Goal: Transaction & Acquisition: Purchase product/service

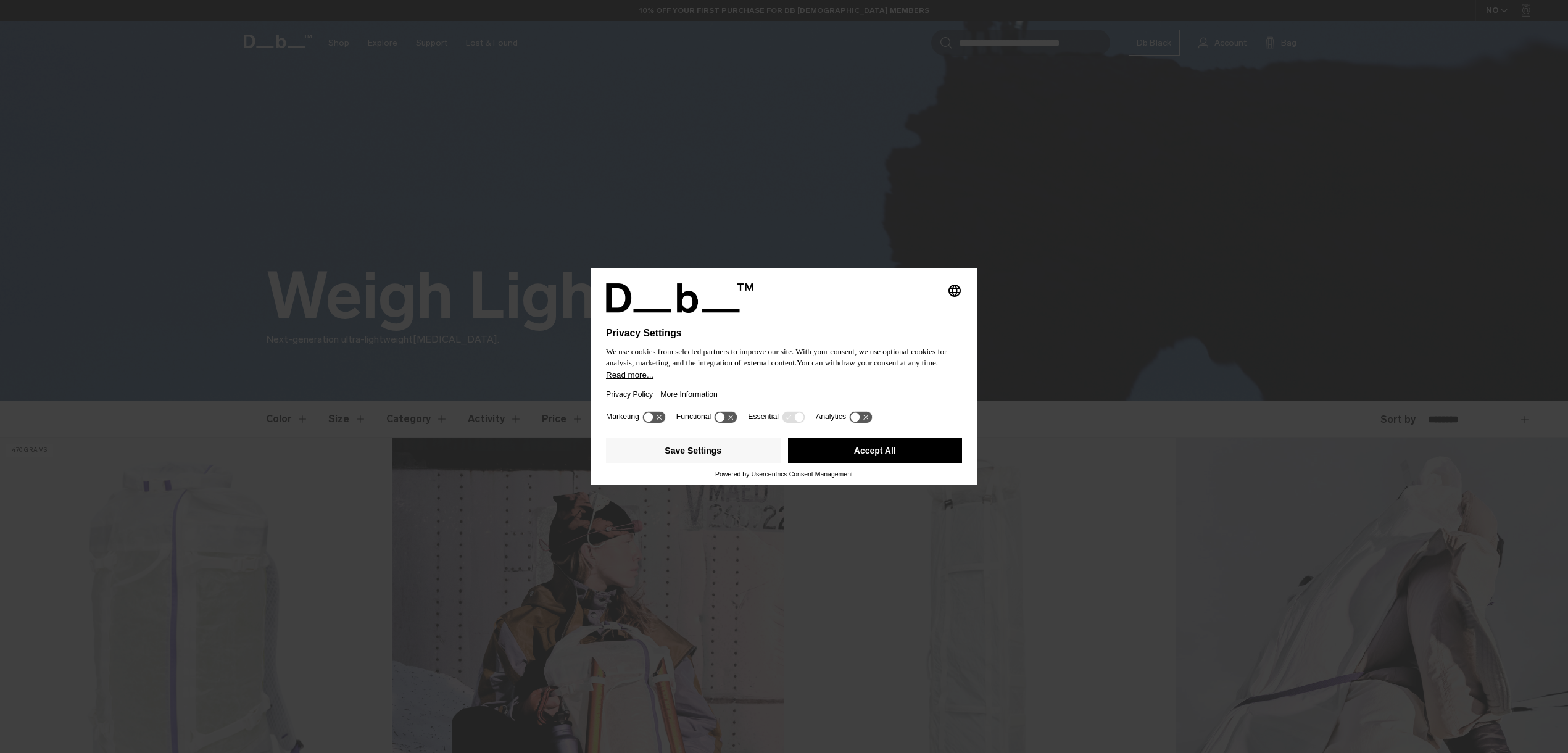
click at [892, 451] on button "Accept All" at bounding box center [875, 450] width 175 height 25
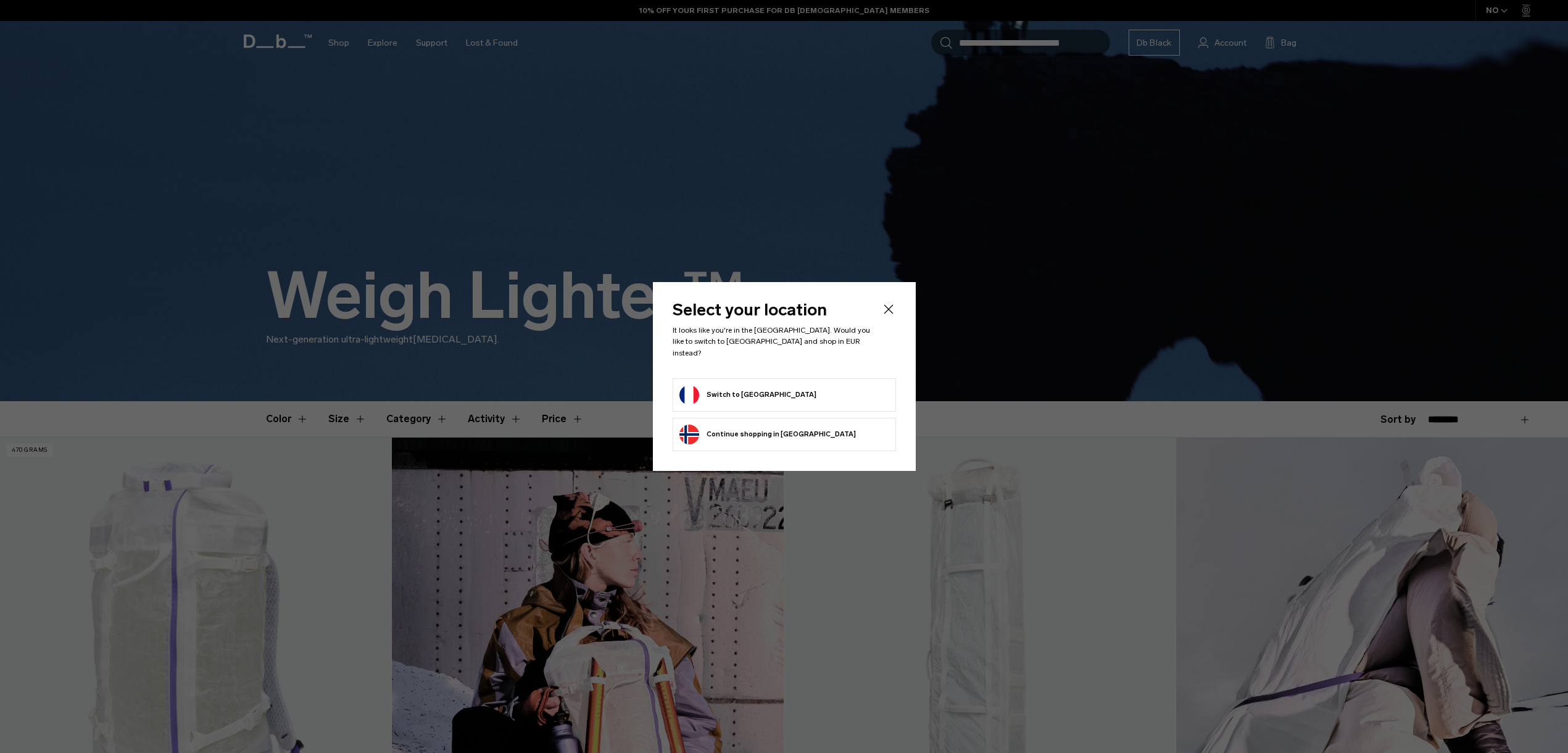
click at [710, 387] on button "Switch to France" at bounding box center [747, 395] width 137 height 20
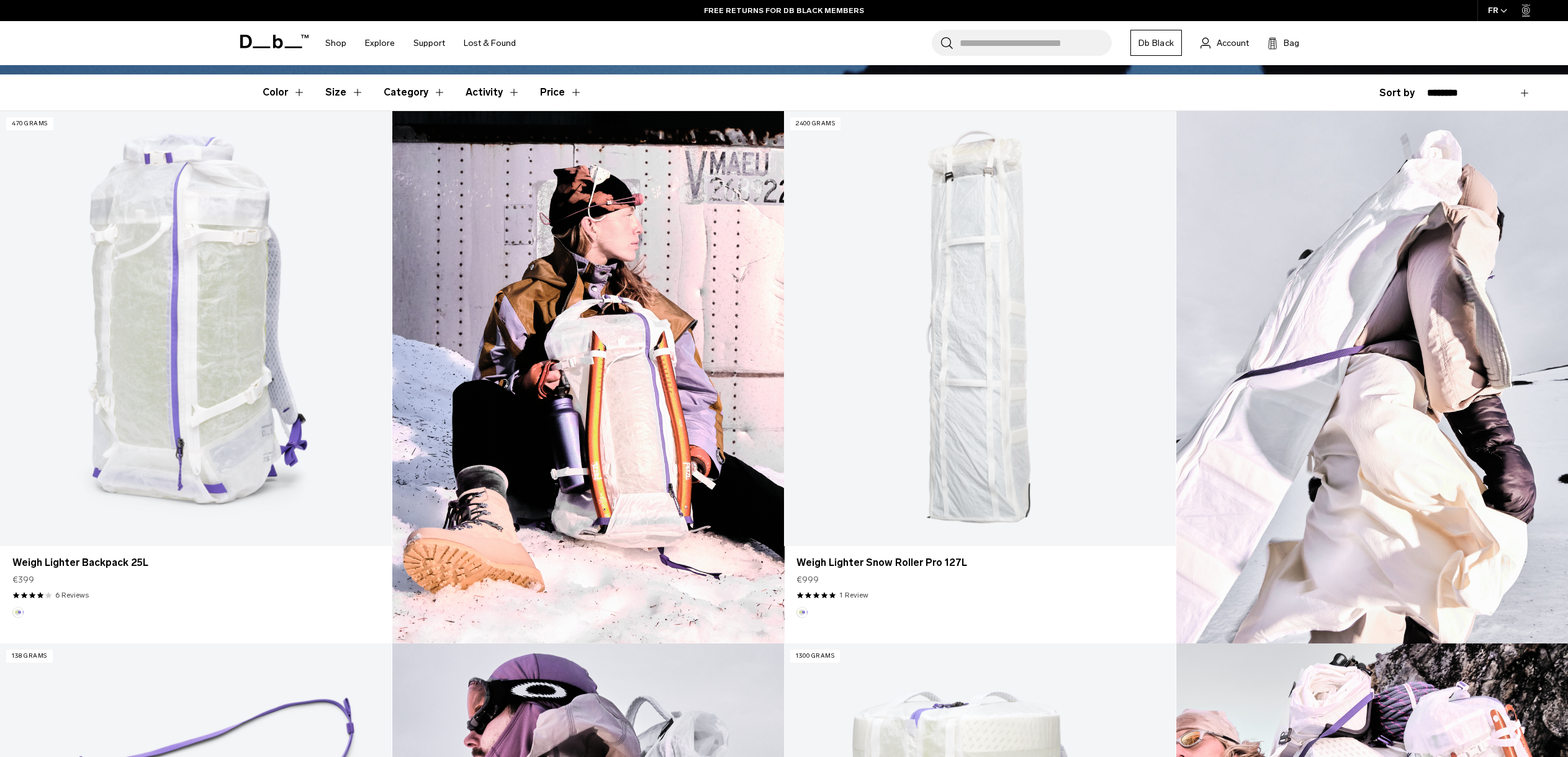
scroll to position [119, 0]
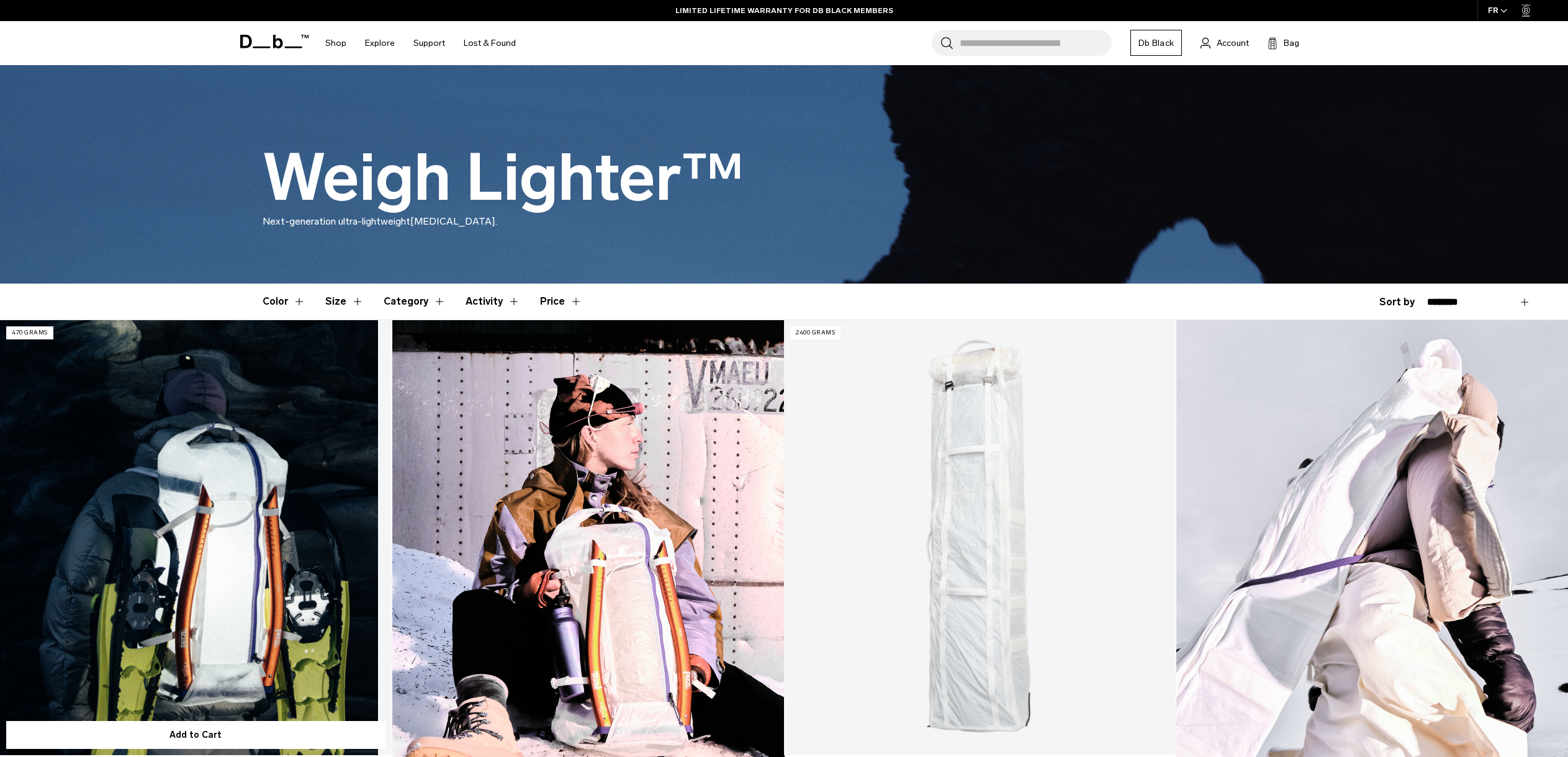
click at [332, 497] on link "Weigh Lighter Backpack 25L" at bounding box center [196, 537] width 392 height 435
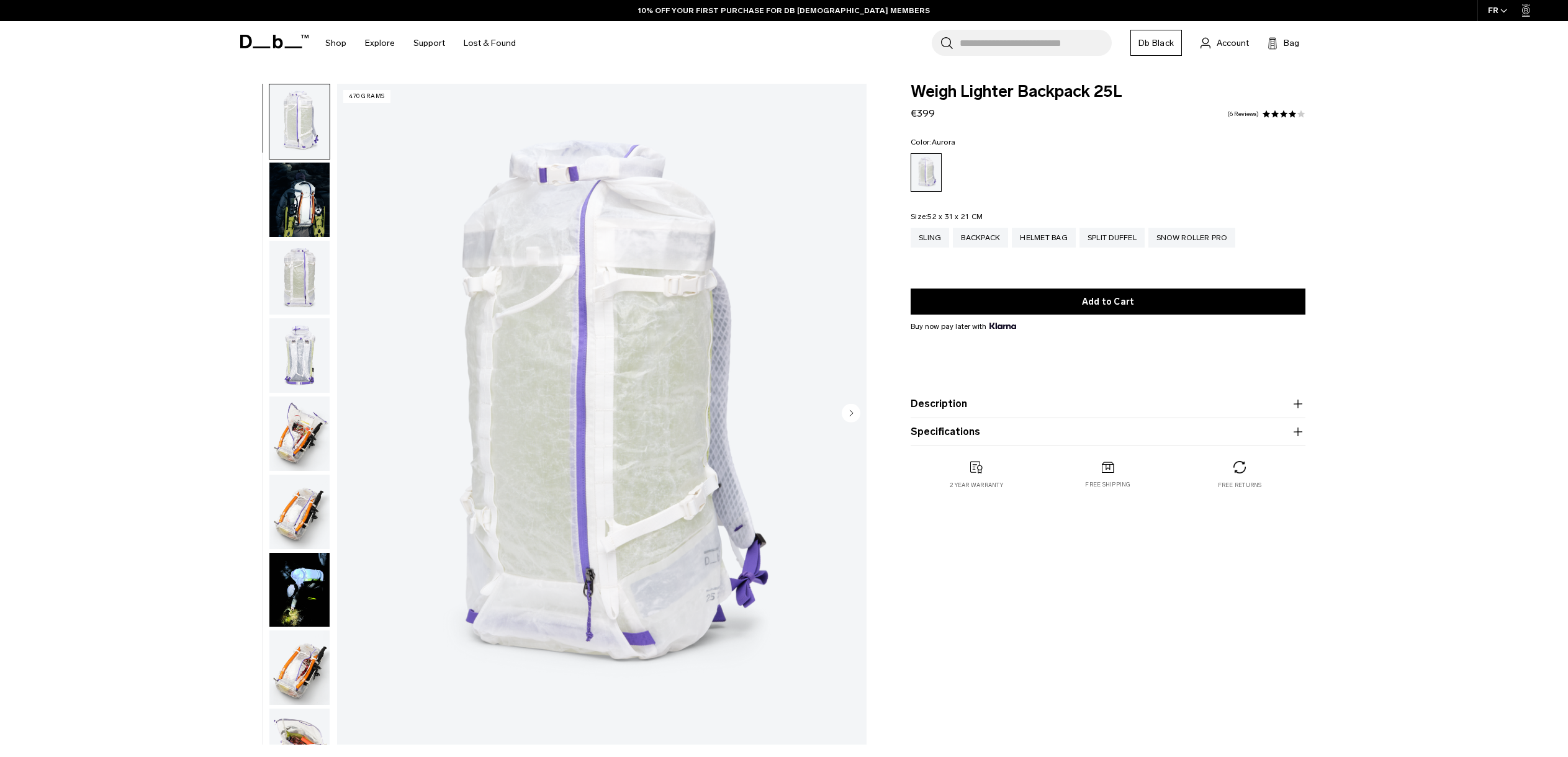
click at [299, 223] on img "button" at bounding box center [299, 200] width 61 height 74
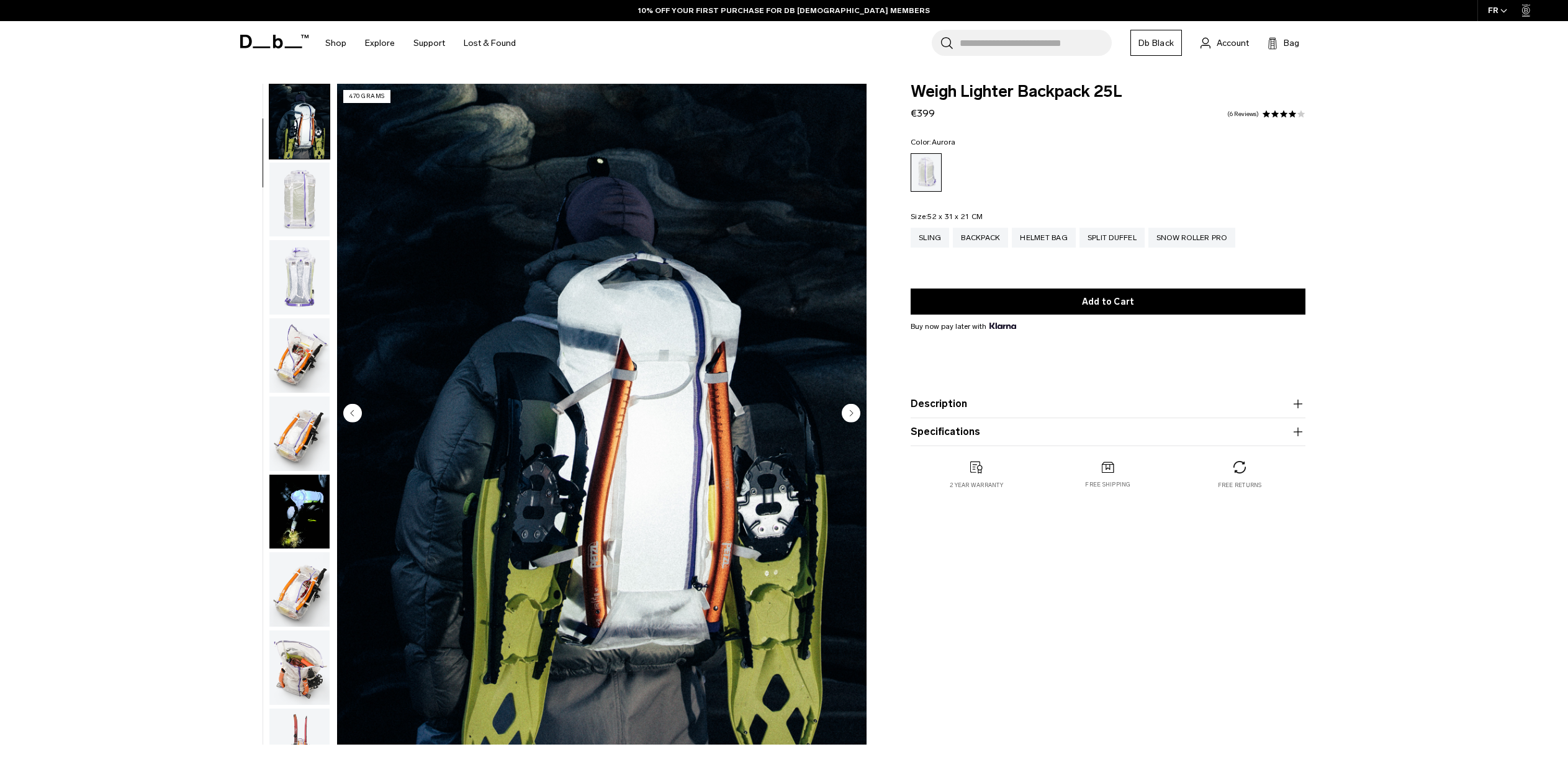
click at [298, 260] on img "button" at bounding box center [299, 278] width 61 height 74
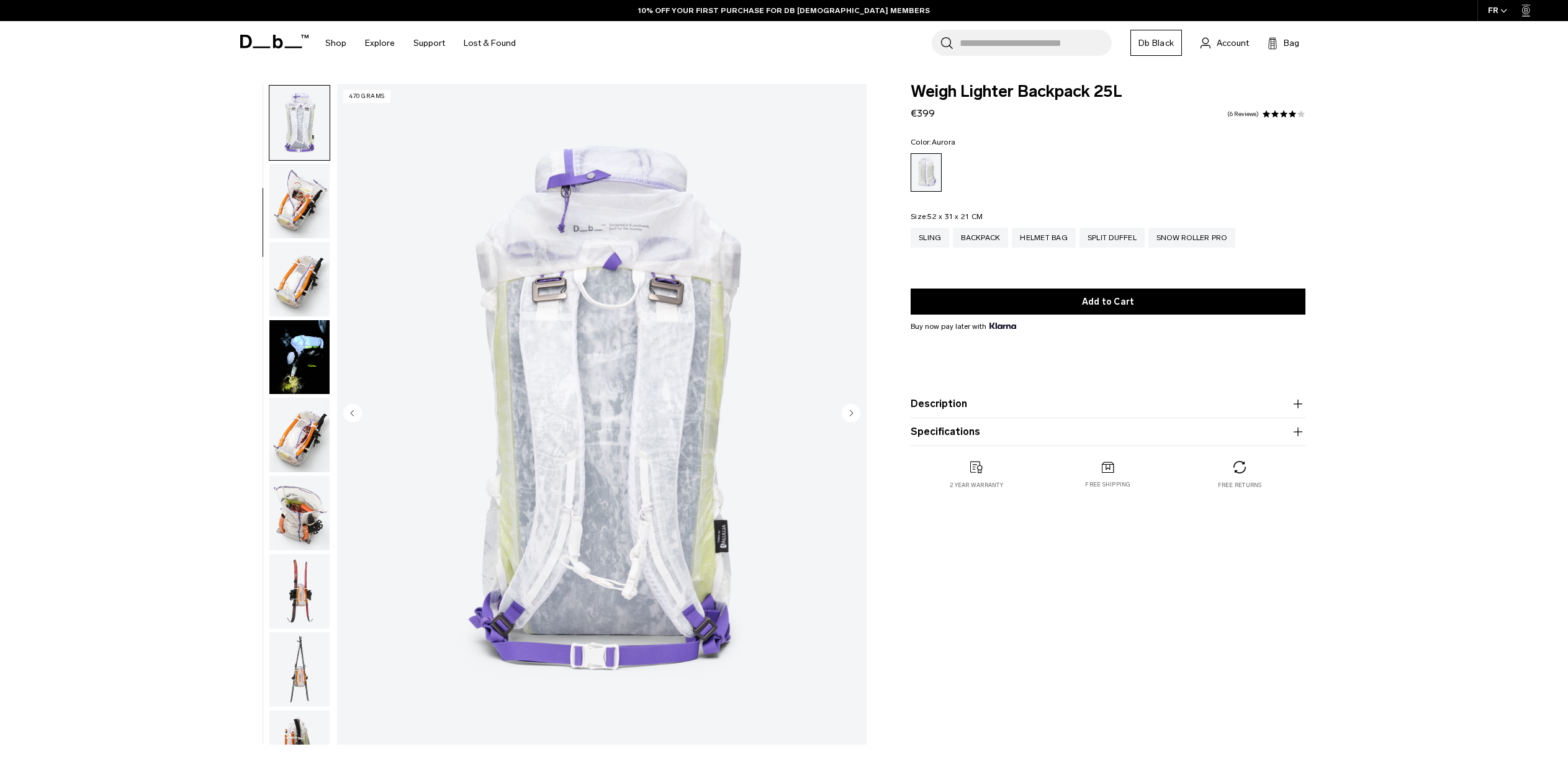
scroll to position [234, 0]
click at [280, 296] on img "button" at bounding box center [299, 278] width 61 height 74
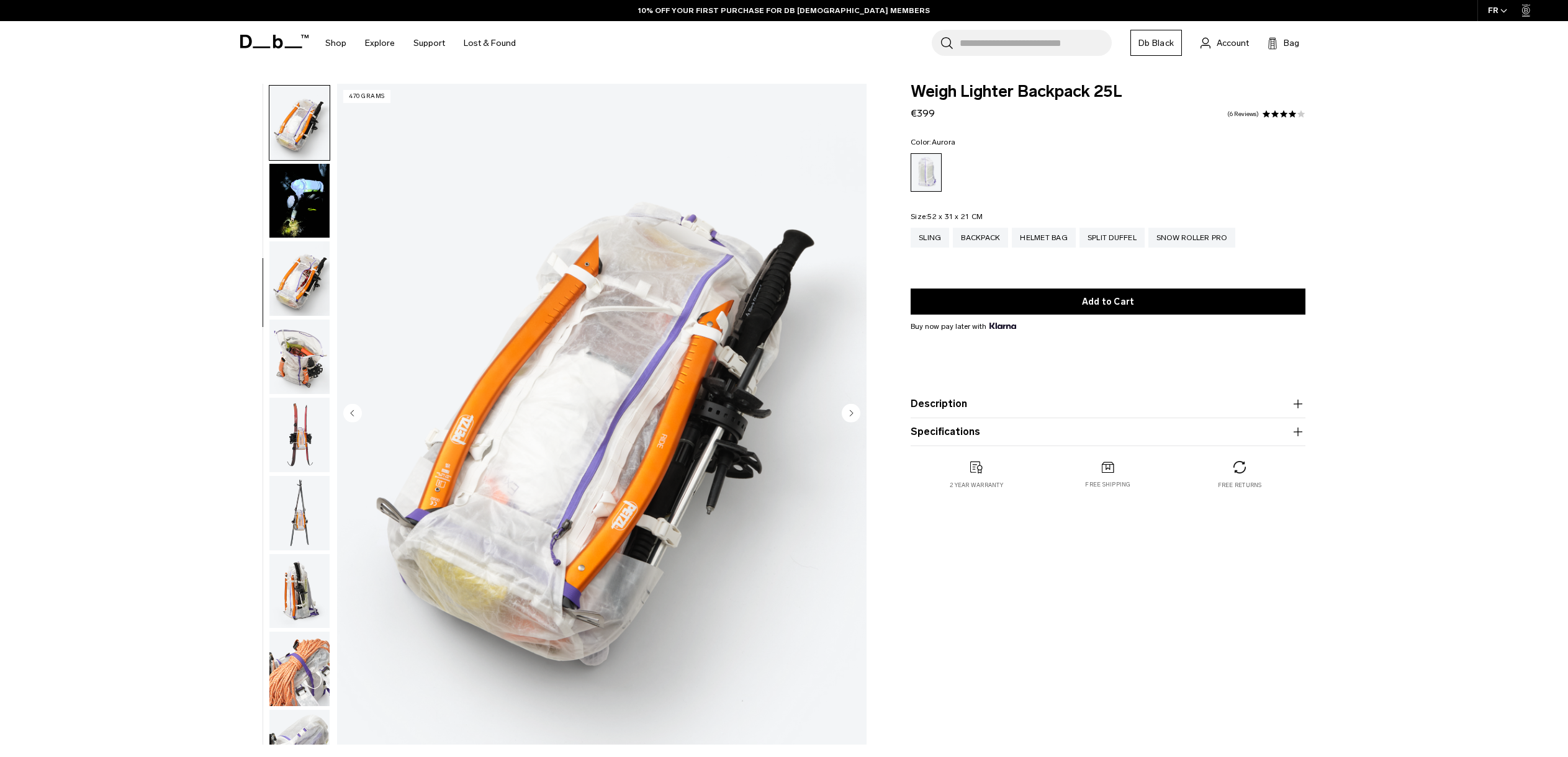
scroll to position [390, 0]
click at [280, 296] on img "button" at bounding box center [299, 278] width 61 height 74
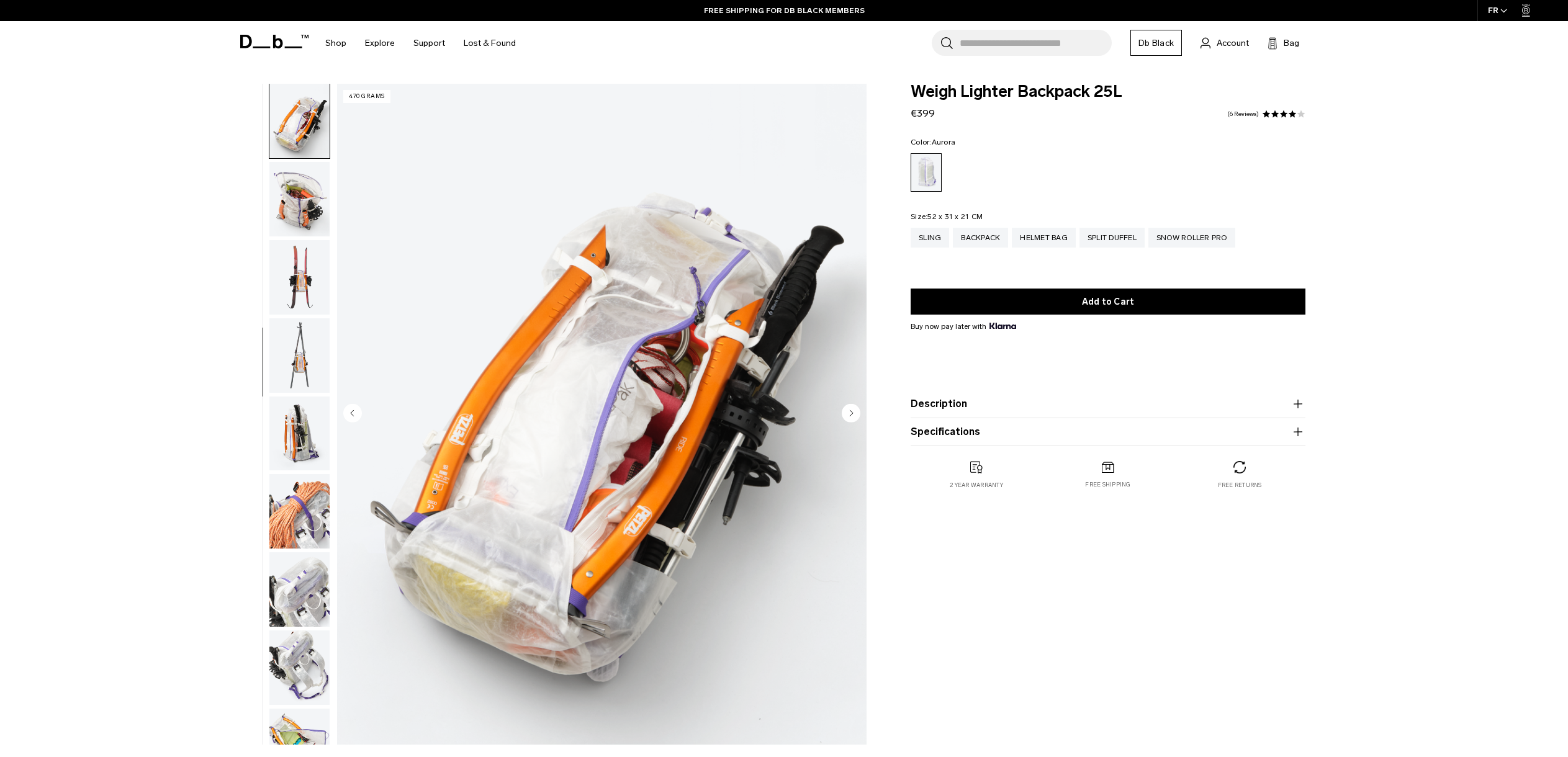
click at [280, 296] on img "button" at bounding box center [299, 278] width 61 height 74
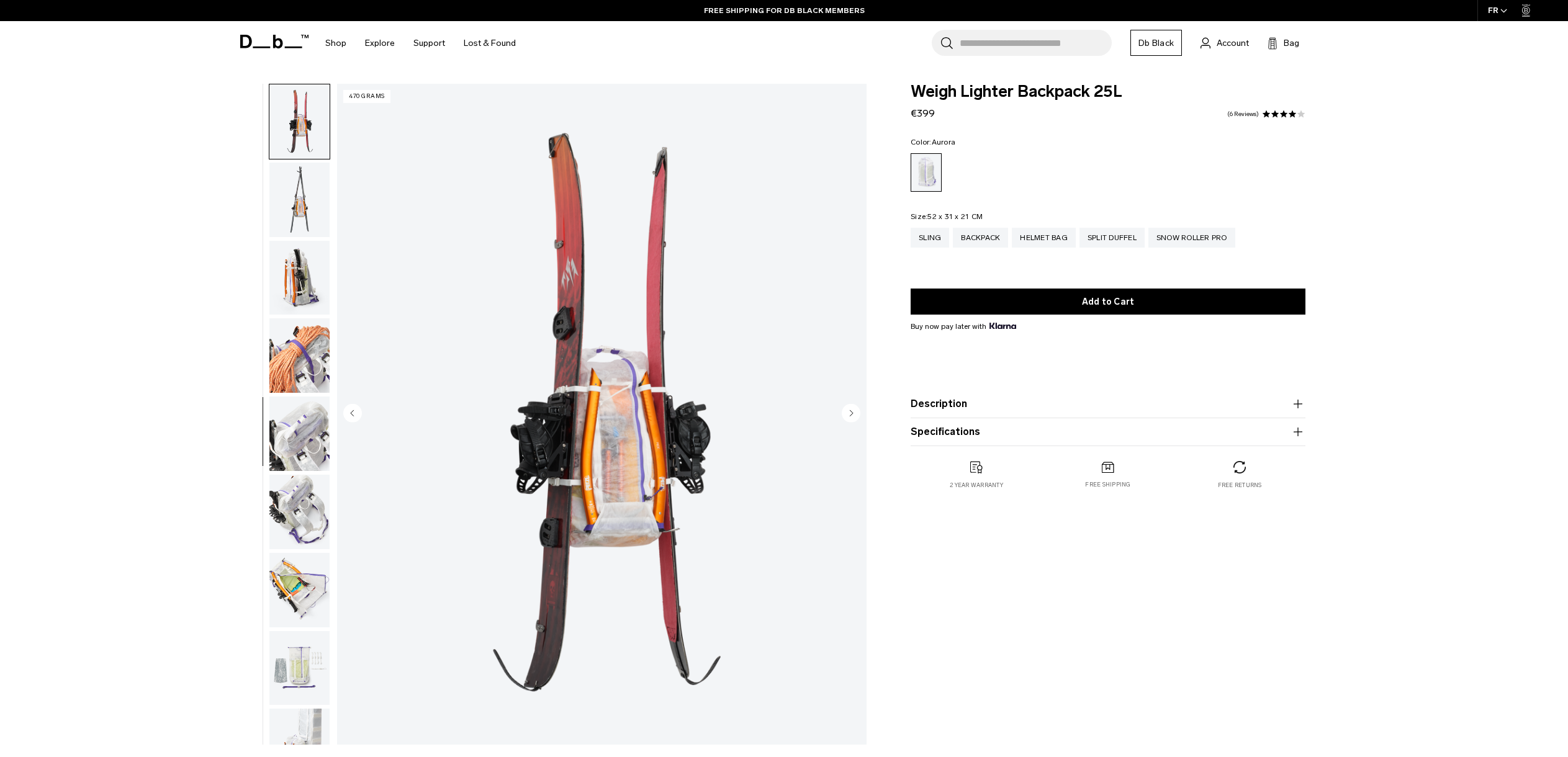
click at [280, 296] on img "button" at bounding box center [299, 278] width 61 height 74
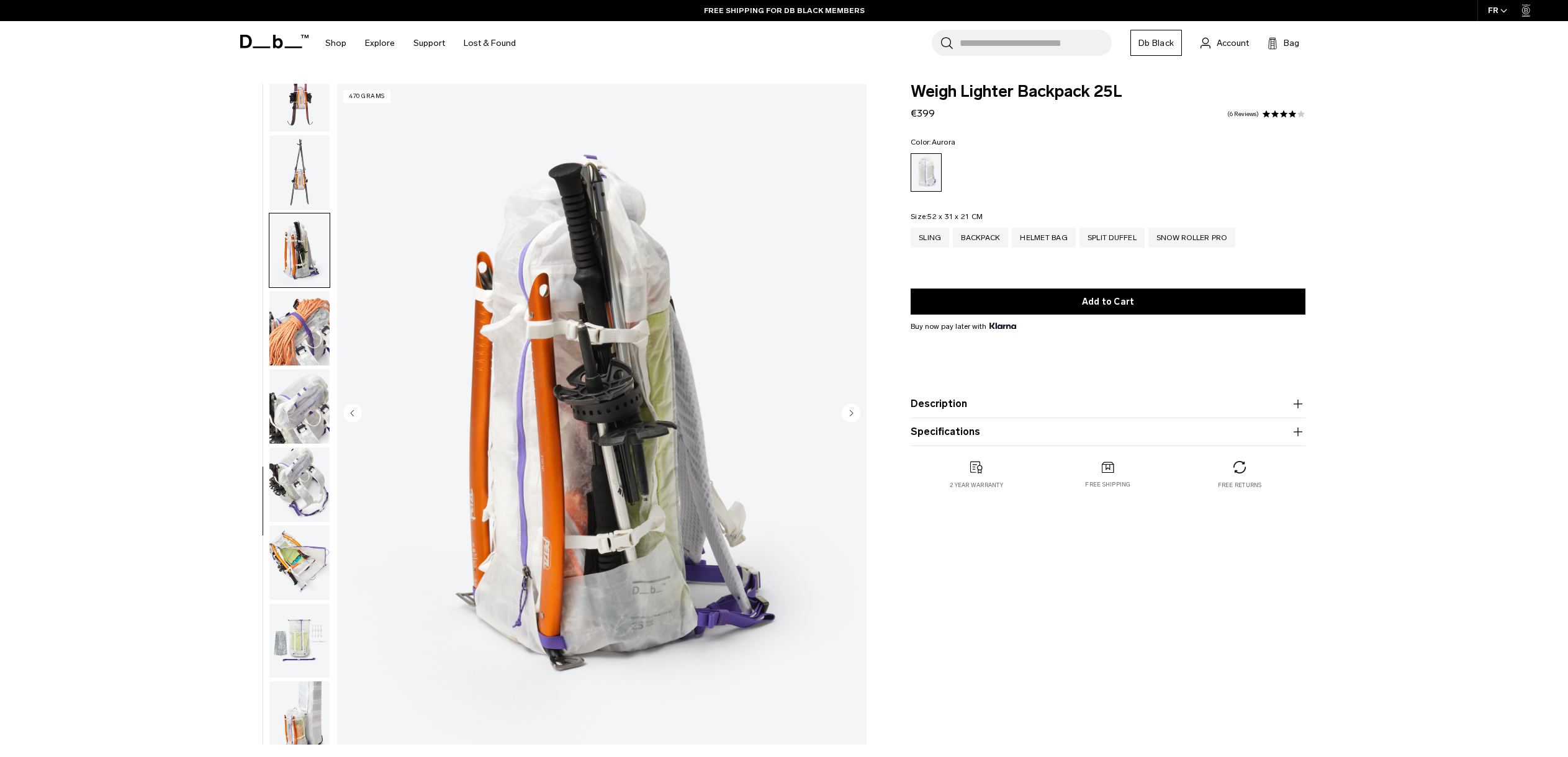
scroll to position [741, 0]
